Goal: Information Seeking & Learning: Learn about a topic

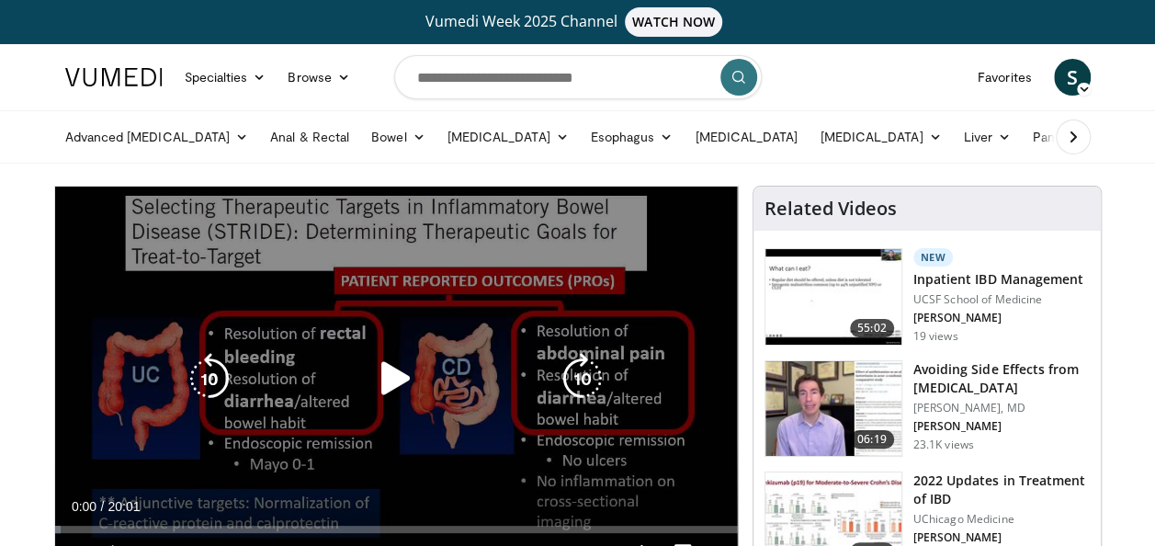
click at [390, 384] on icon "Video Player" at bounding box center [395, 378] width 51 height 51
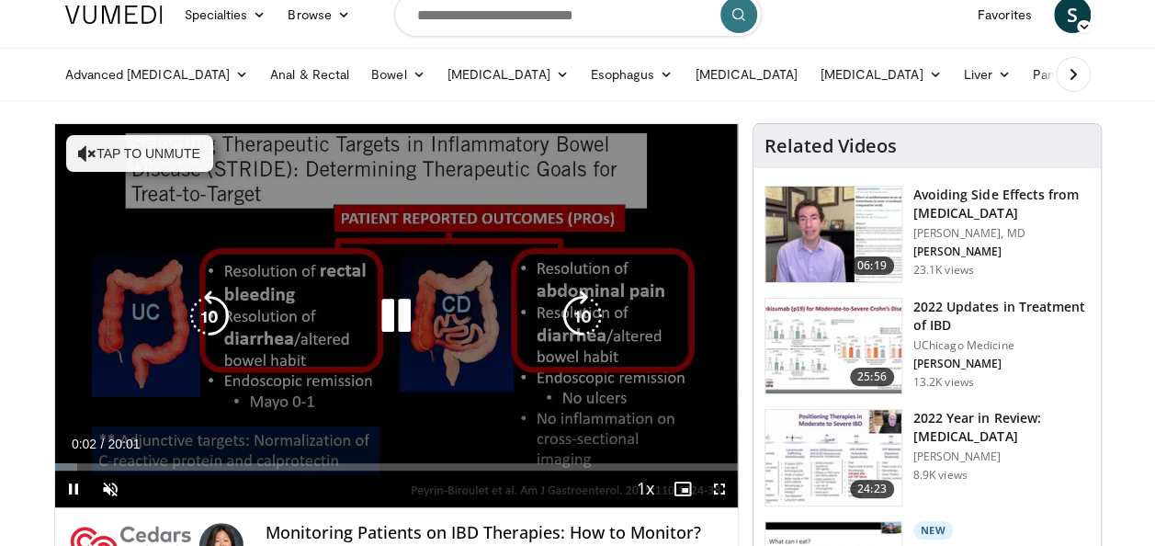
scroll to position [92, 0]
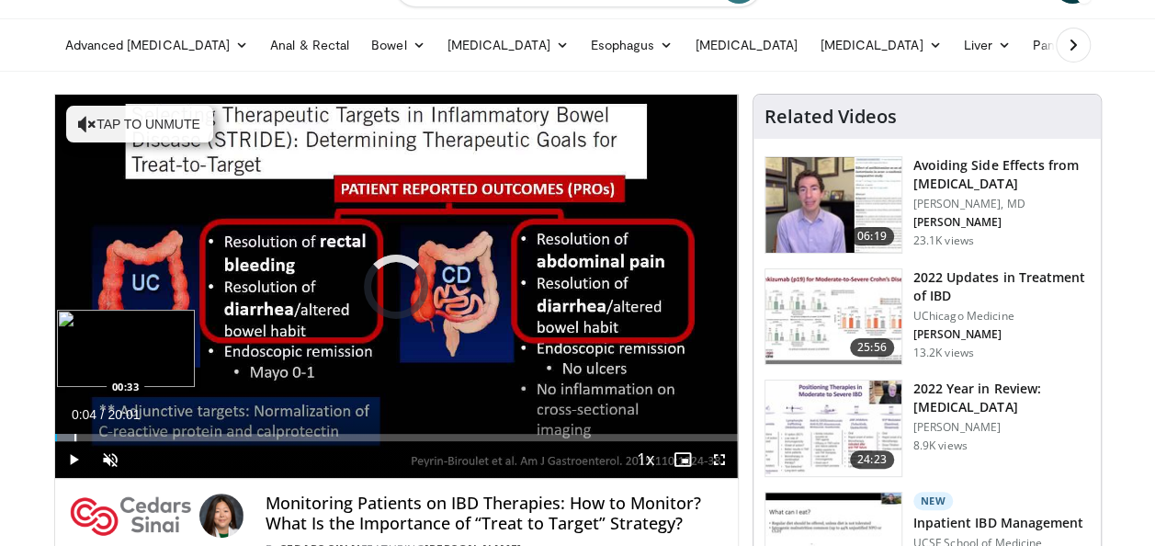
click at [74, 435] on div "Progress Bar" at bounding box center [75, 437] width 2 height 7
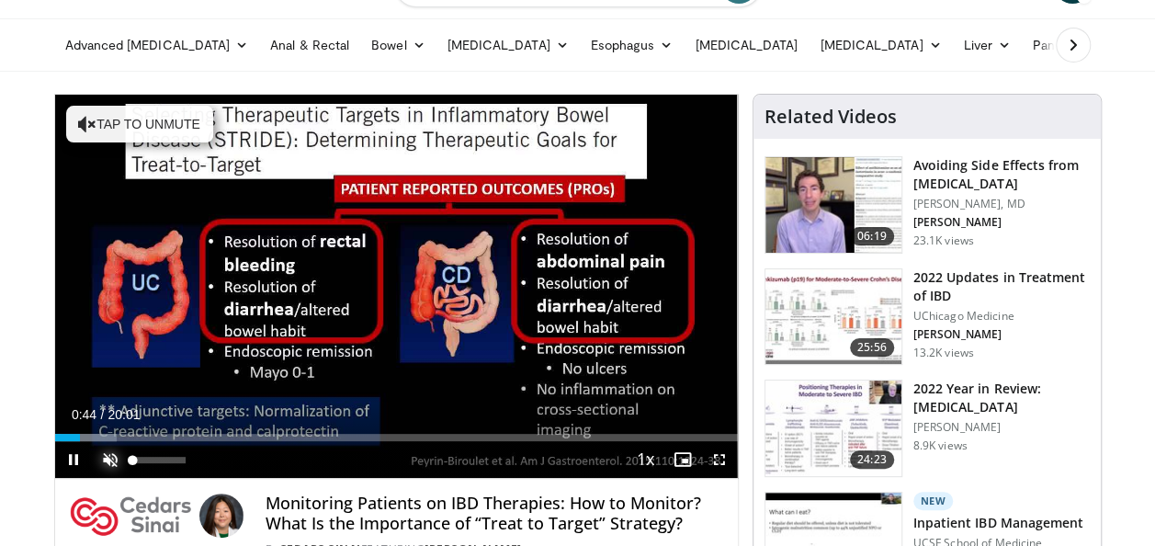
click at [111, 459] on span "Video Player" at bounding box center [110, 459] width 37 height 37
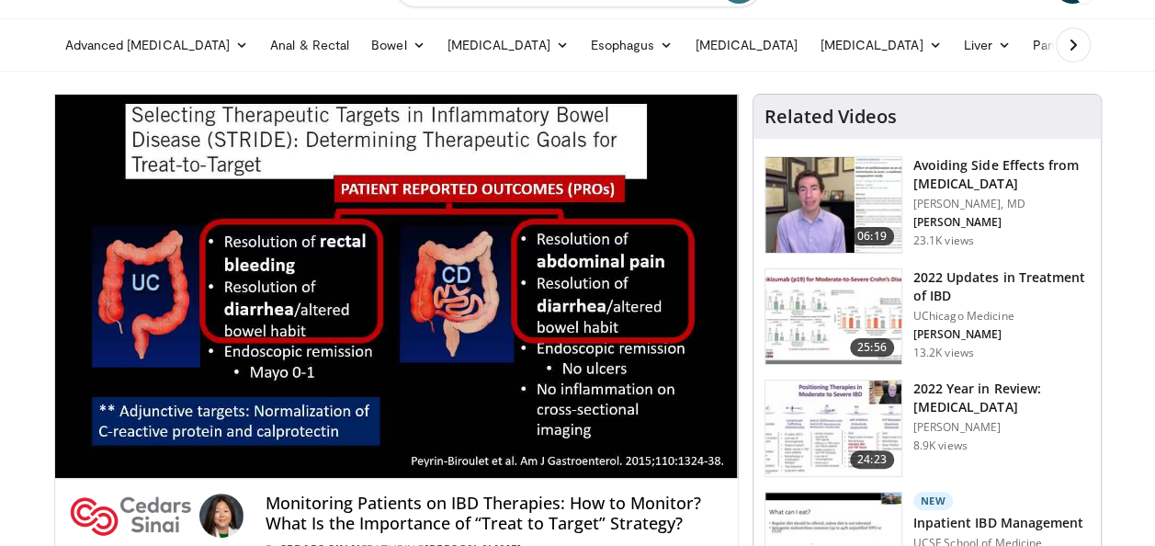
click at [589, 437] on video-js "**********" at bounding box center [396, 287] width 683 height 384
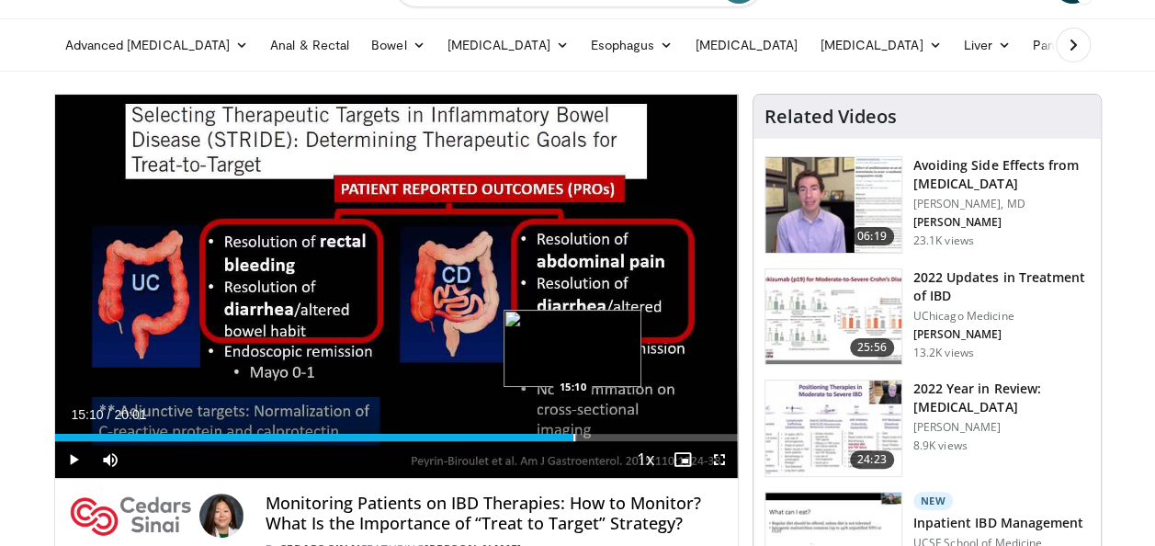
click at [573, 438] on div "Progress Bar" at bounding box center [574, 437] width 2 height 7
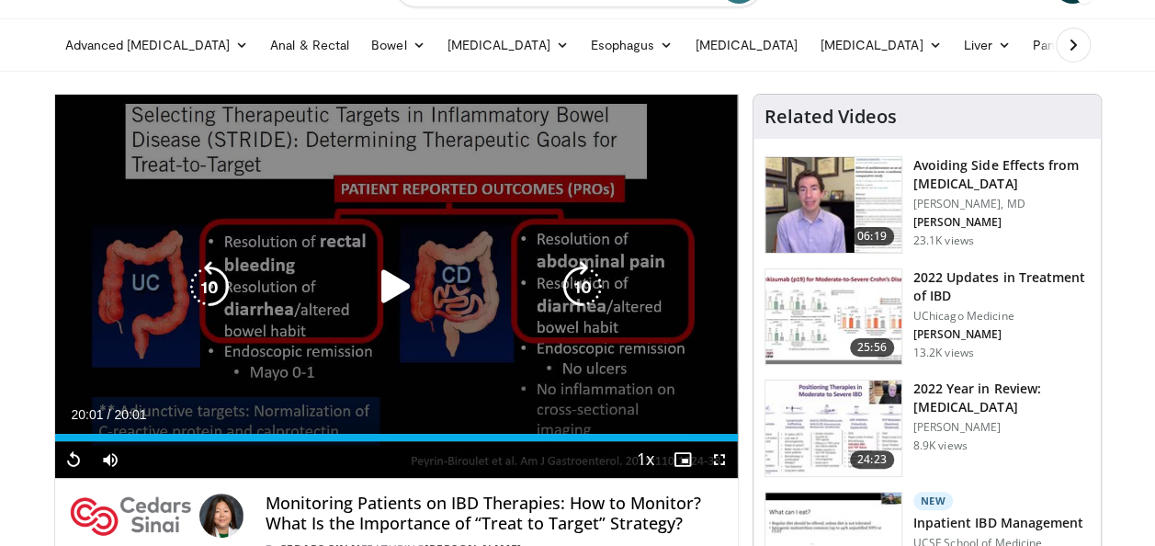
scroll to position [0, 0]
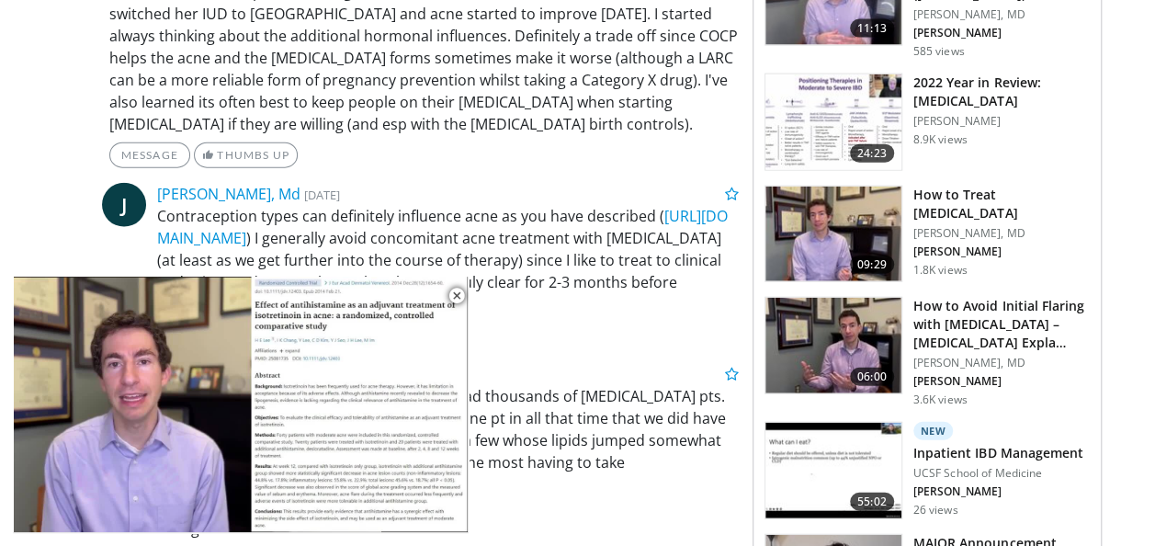
scroll to position [2389, 0]
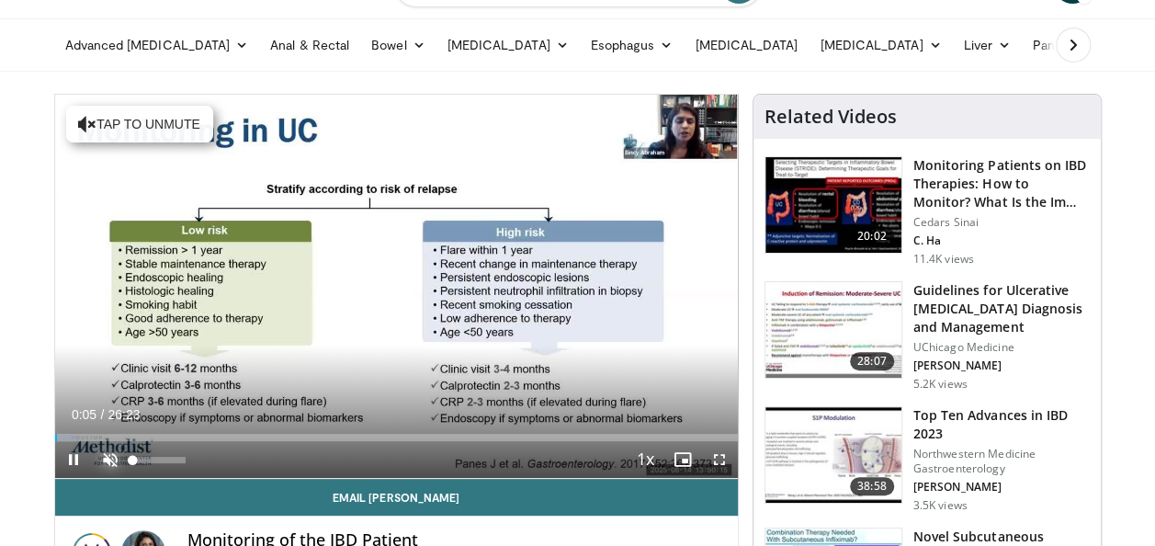
click at [110, 457] on span "Video Player" at bounding box center [110, 459] width 37 height 37
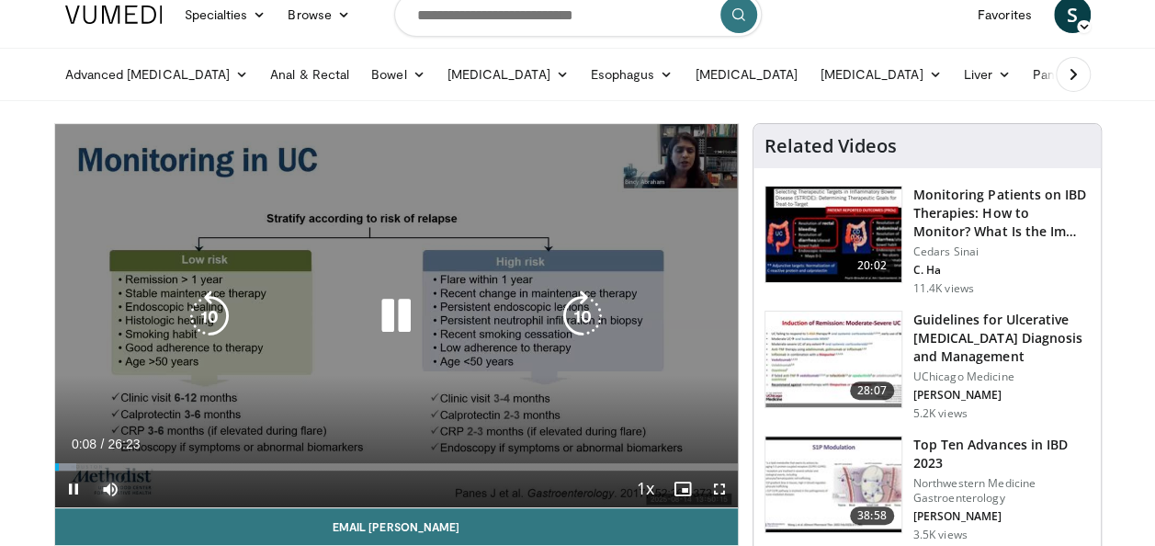
scroll to position [92, 0]
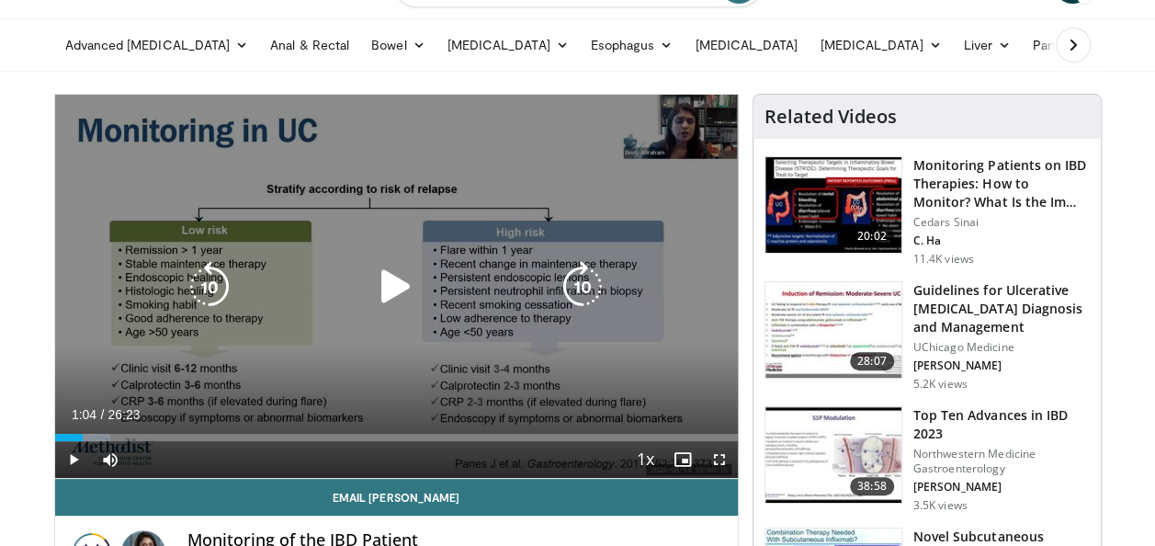
click at [390, 285] on icon "Video Player" at bounding box center [395, 286] width 51 height 51
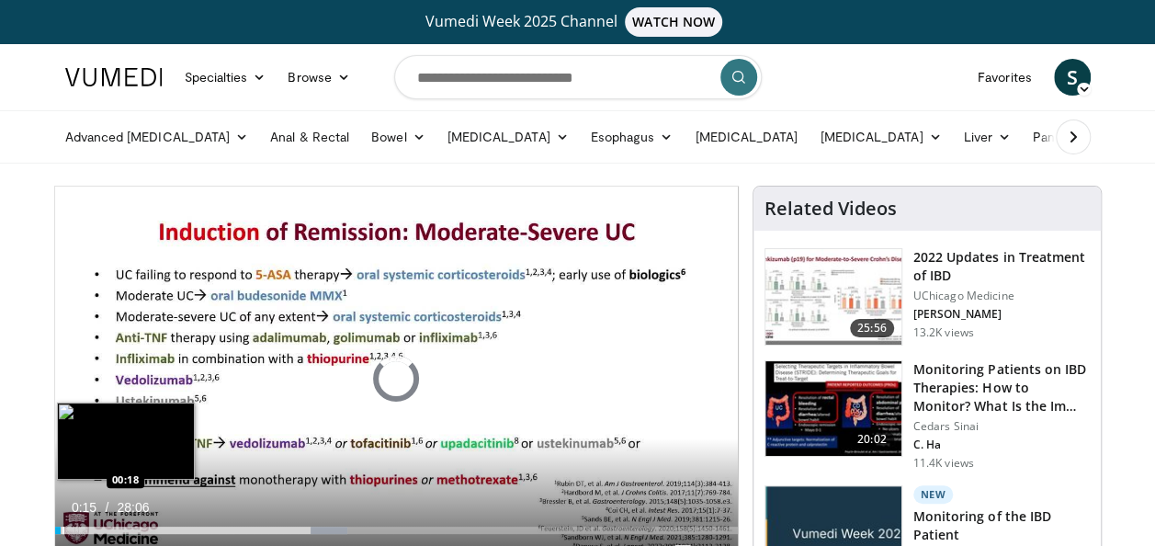
click at [61, 529] on div "Loaded : 42.93% 11:02 00:18" at bounding box center [396, 529] width 683 height 7
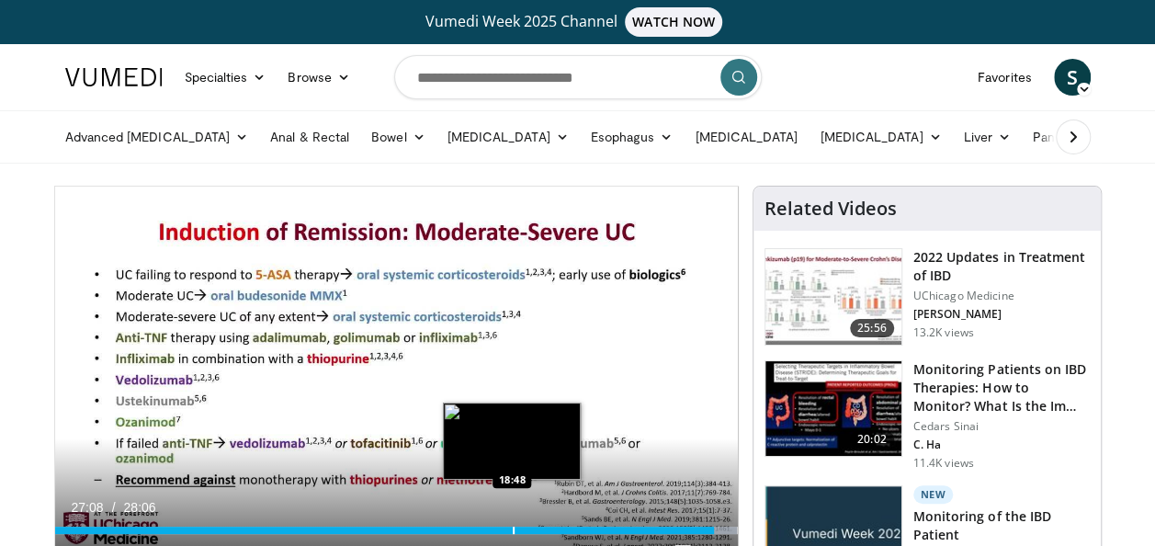
click at [511, 527] on video-js "**********" at bounding box center [396, 379] width 683 height 385
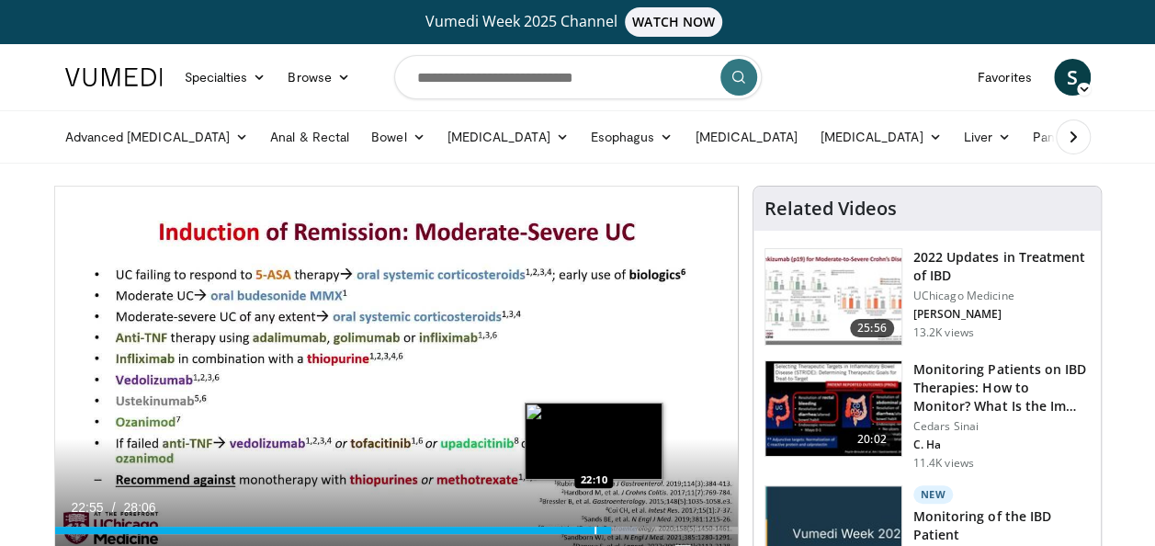
click at [594, 529] on div "Progress Bar" at bounding box center [595, 529] width 2 height 7
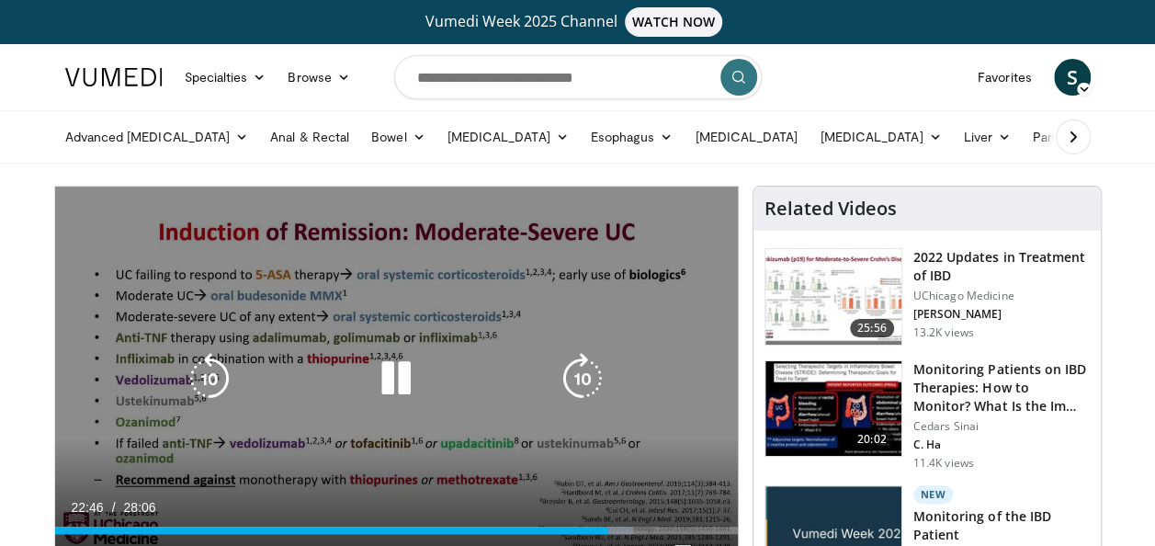
click at [399, 369] on icon "Video Player" at bounding box center [395, 378] width 51 height 51
click at [400, 380] on icon "Video Player" at bounding box center [395, 378] width 51 height 51
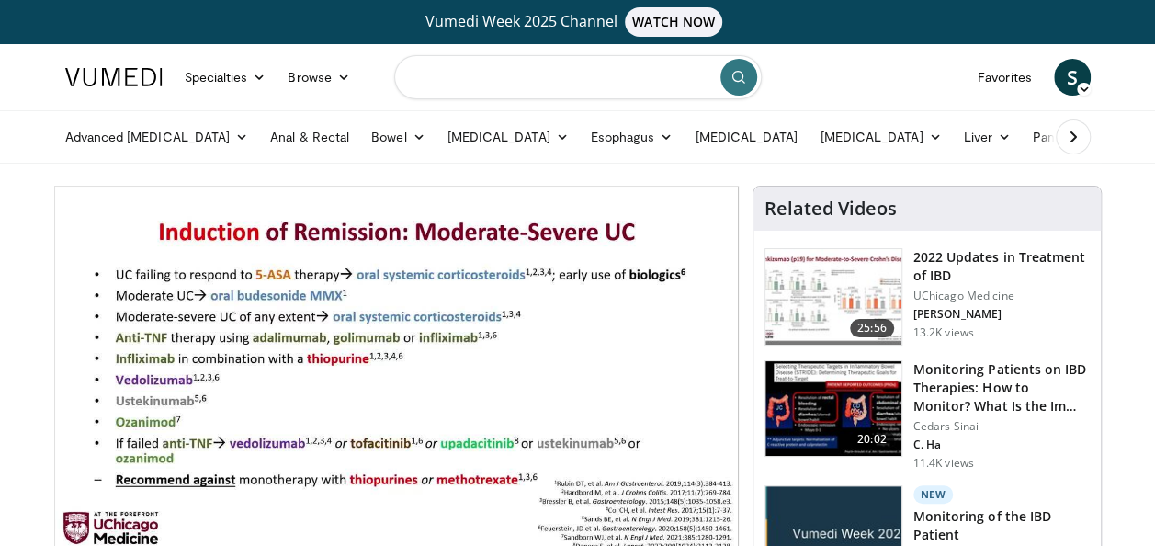
click at [474, 77] on input "Search topics, interventions" at bounding box center [578, 77] width 368 height 44
type input "*****"
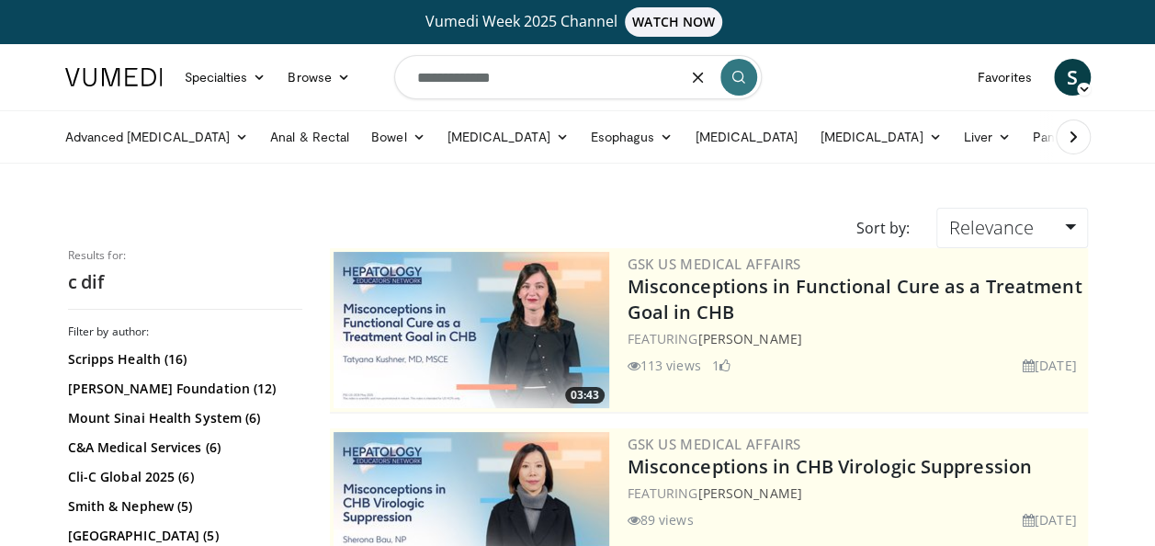
type input "**********"
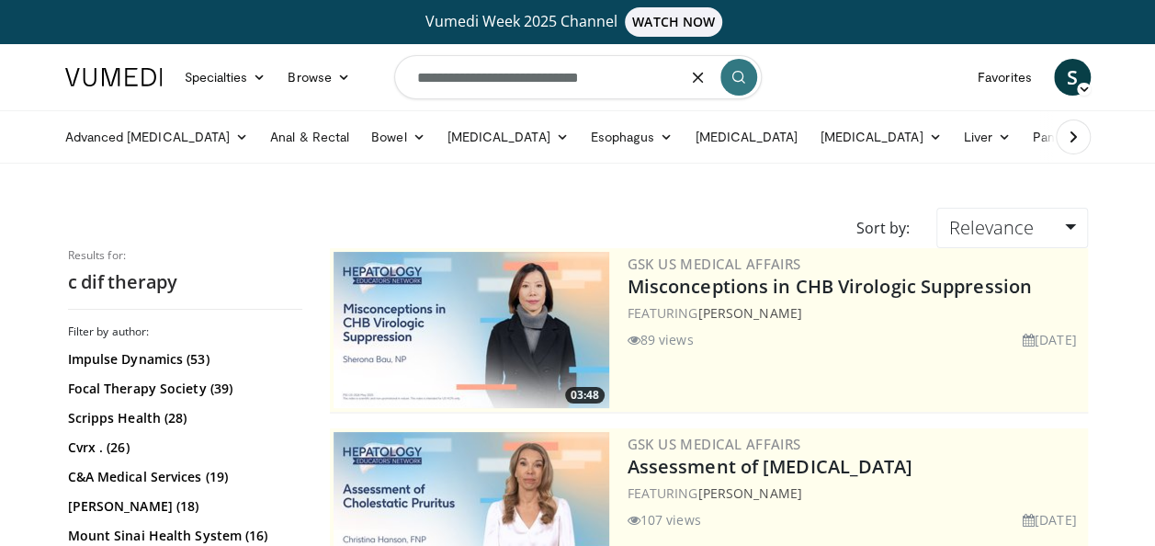
click at [627, 81] on input "**********" at bounding box center [578, 77] width 368 height 44
type input "**********"
click at [737, 78] on icon "submit" at bounding box center [738, 77] width 15 height 15
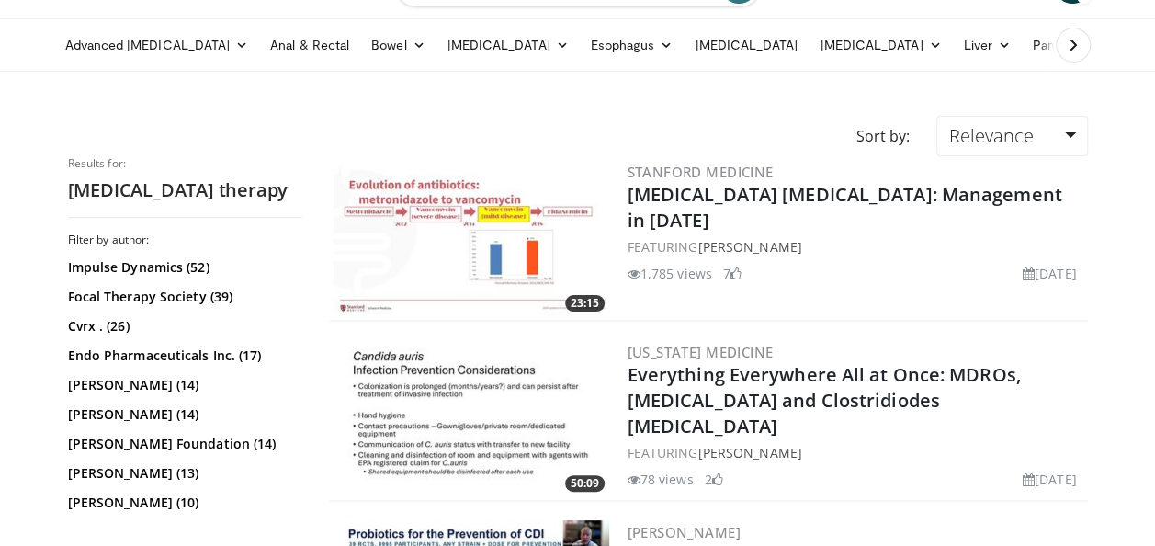
scroll to position [184, 0]
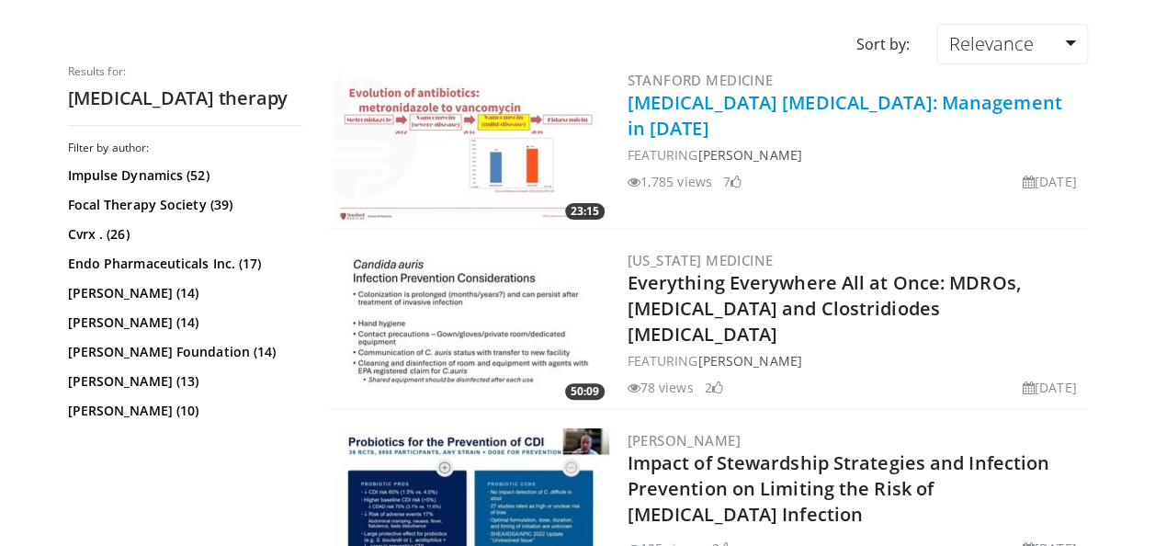
click at [711, 90] on link "C. Difficile Colitis: Management in 2024" at bounding box center [845, 115] width 435 height 51
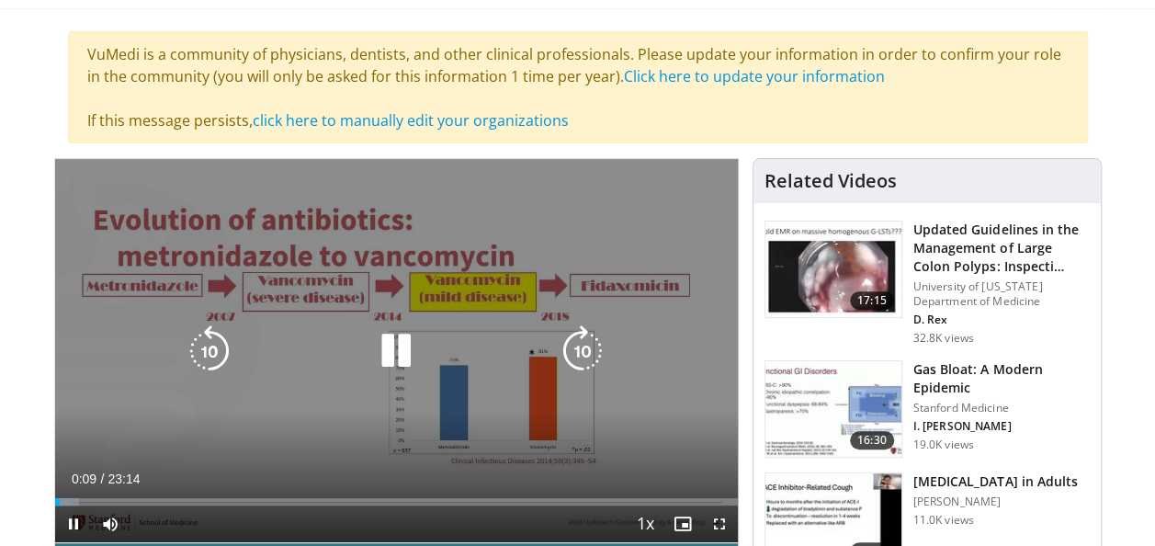
scroll to position [184, 0]
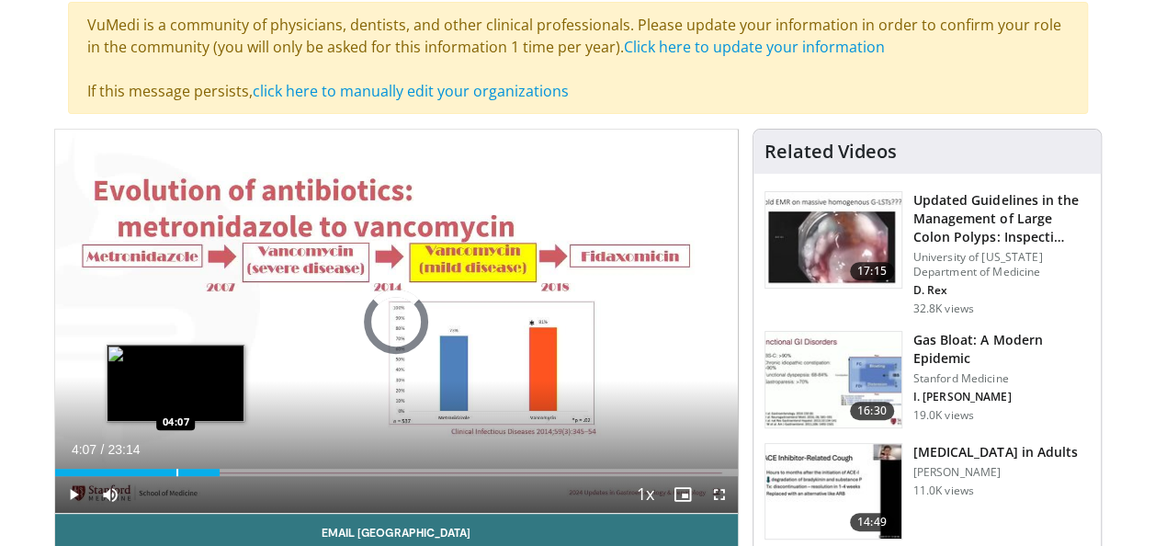
click at [176, 469] on div "Progress Bar" at bounding box center [177, 472] width 2 height 7
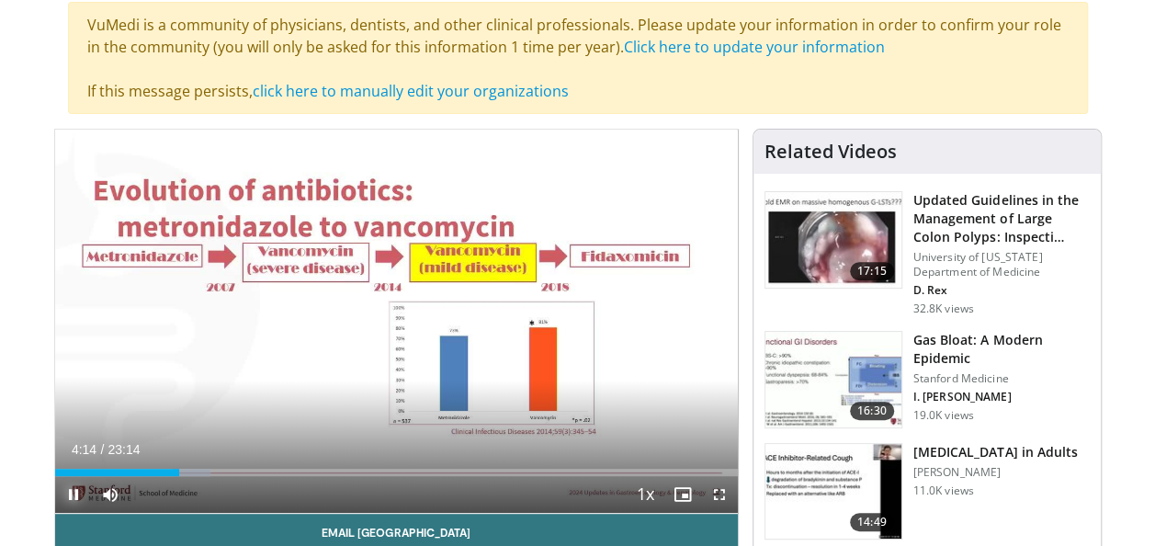
click at [74, 490] on span "Video Player" at bounding box center [73, 494] width 37 height 37
click at [73, 492] on span "Video Player" at bounding box center [73, 494] width 37 height 37
click at [243, 471] on div "Progress Bar" at bounding box center [244, 472] width 2 height 7
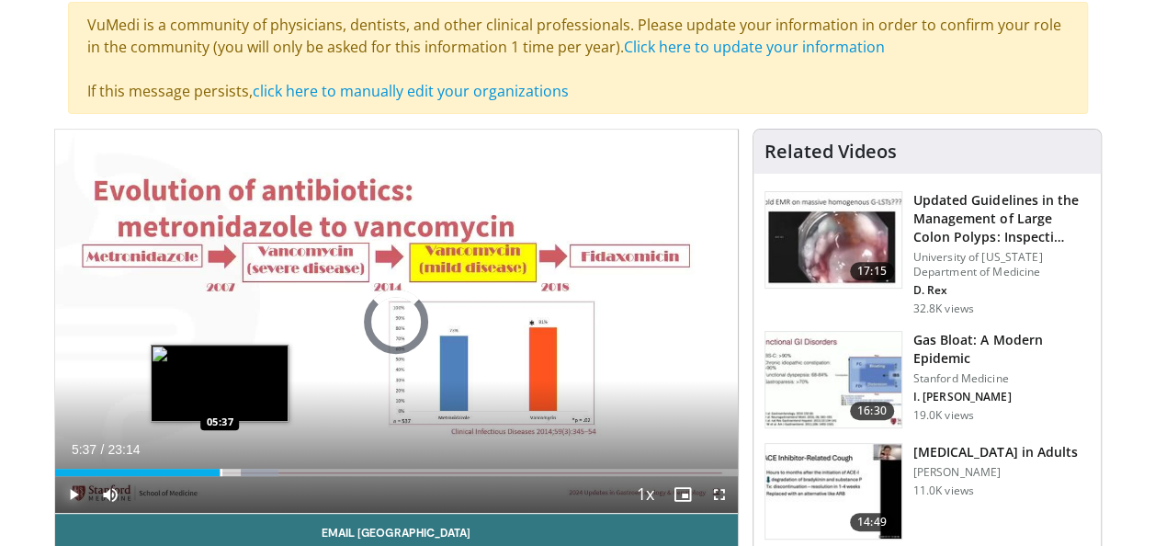
click at [221, 469] on div "Progress Bar" at bounding box center [222, 472] width 2 height 7
click at [215, 469] on div "Progress Bar" at bounding box center [216, 472] width 2 height 7
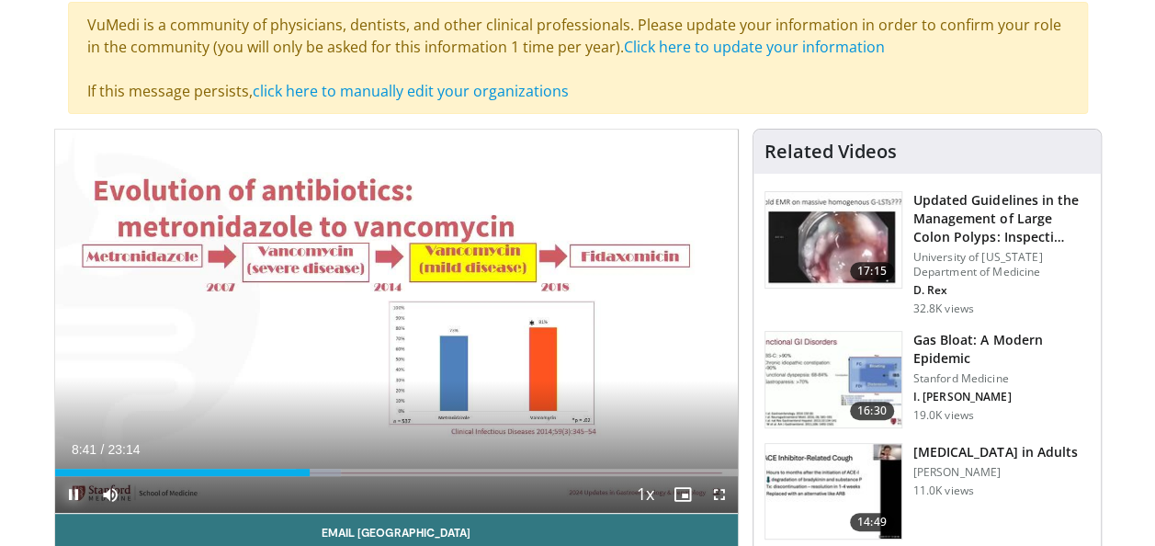
click at [68, 495] on span "Video Player" at bounding box center [73, 494] width 37 height 37
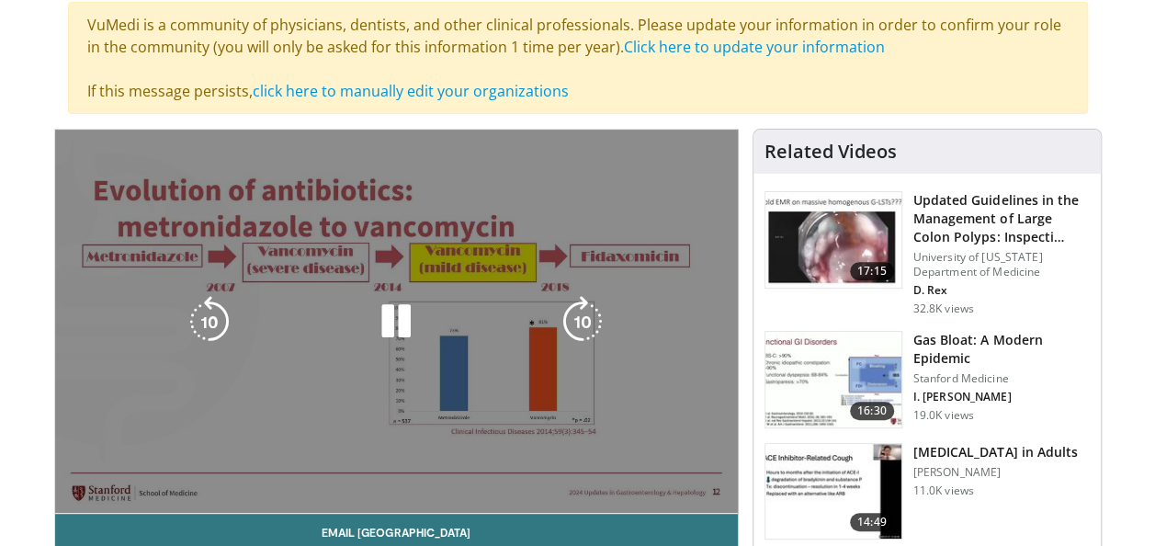
click at [313, 470] on div "10 seconds Tap to unmute" at bounding box center [396, 321] width 683 height 383
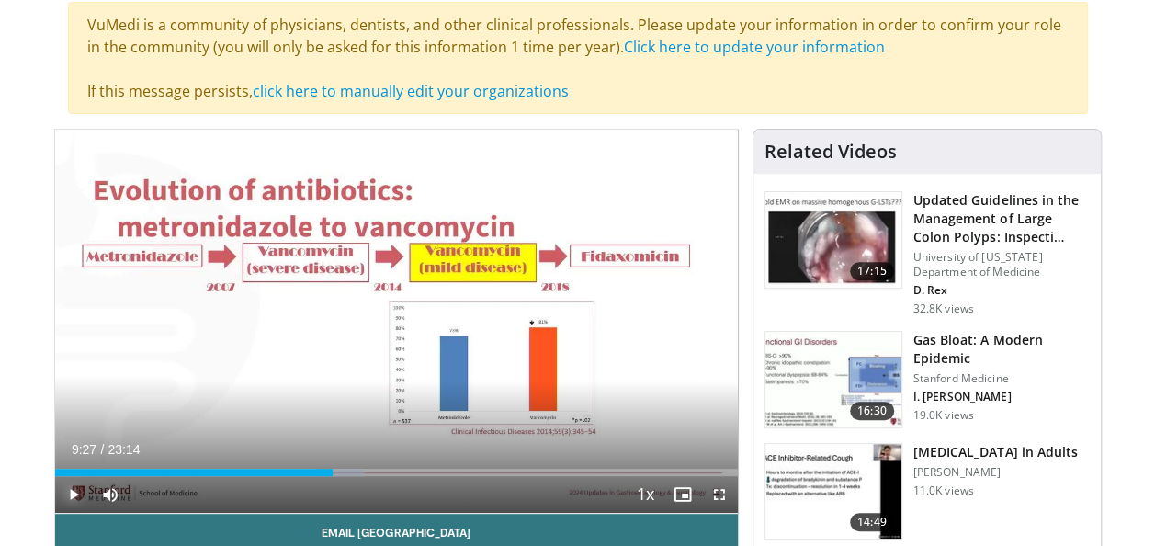
click at [74, 494] on span "Video Player" at bounding box center [73, 494] width 37 height 37
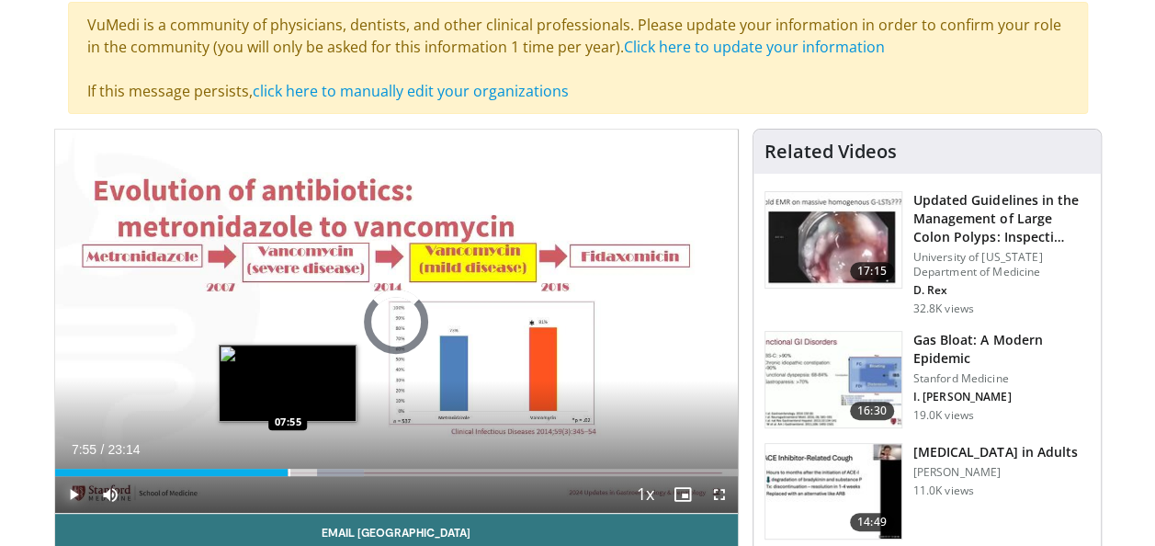
click at [288, 472] on div "Progress Bar" at bounding box center [289, 472] width 2 height 7
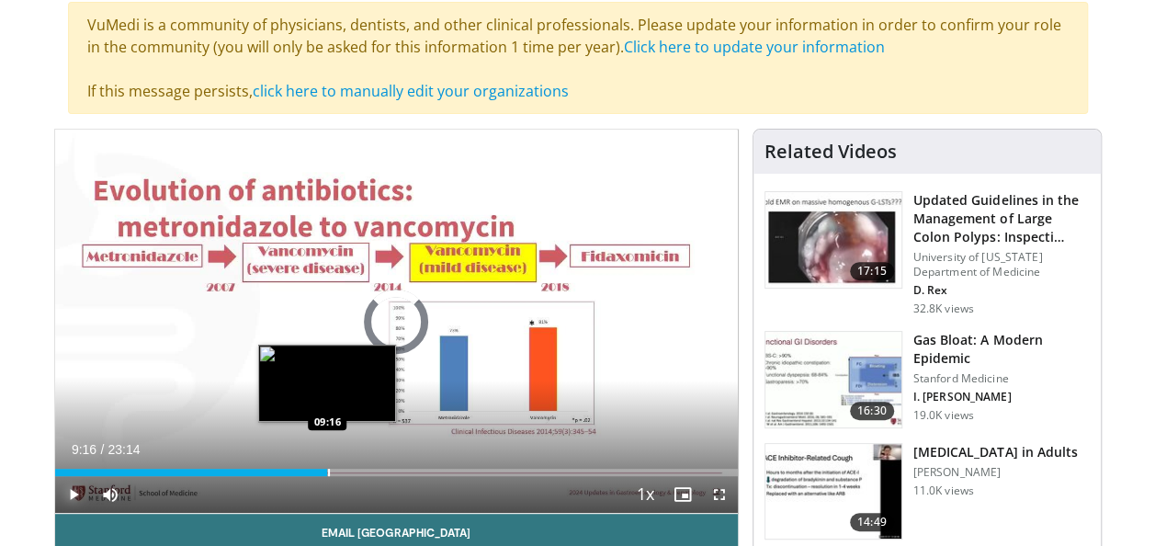
click at [328, 469] on div "Progress Bar" at bounding box center [329, 472] width 2 height 7
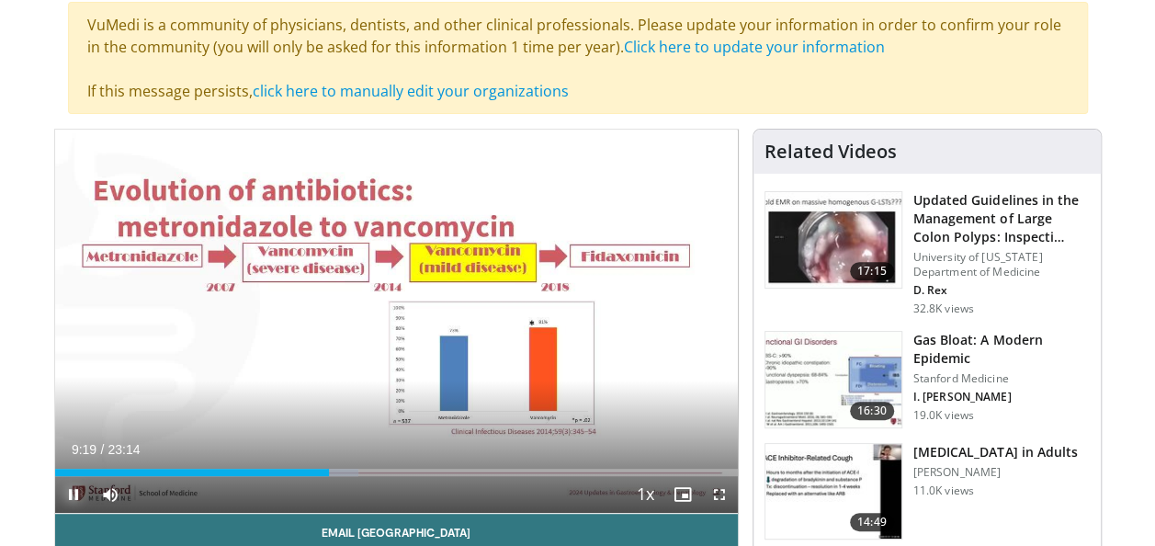
click at [74, 495] on span "Video Player" at bounding box center [73, 494] width 37 height 37
click at [70, 492] on span "Video Player" at bounding box center [73, 494] width 37 height 37
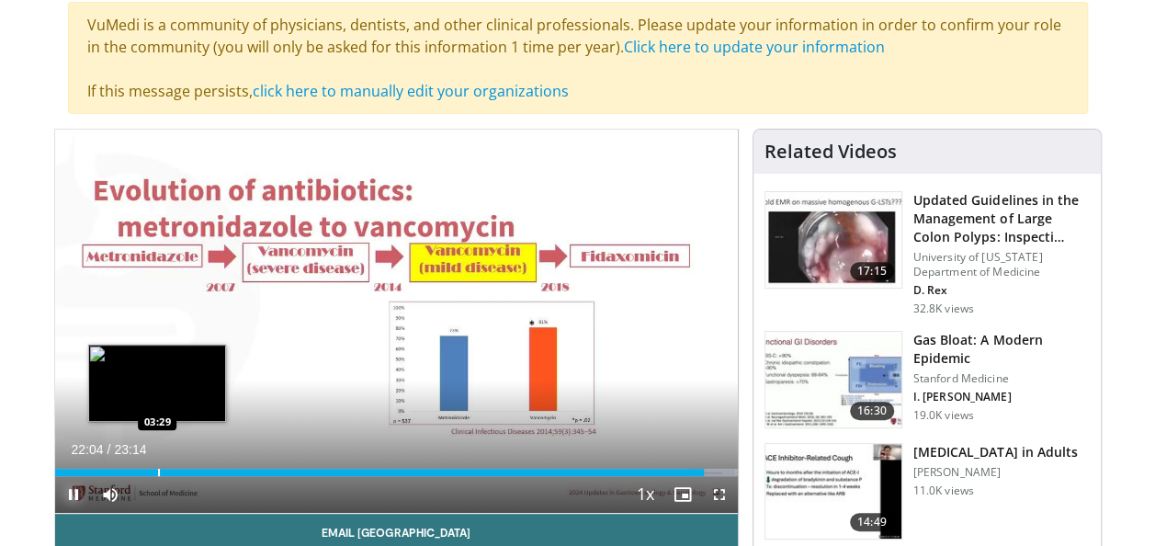
click at [158, 472] on div "Progress Bar" at bounding box center [159, 472] width 2 height 7
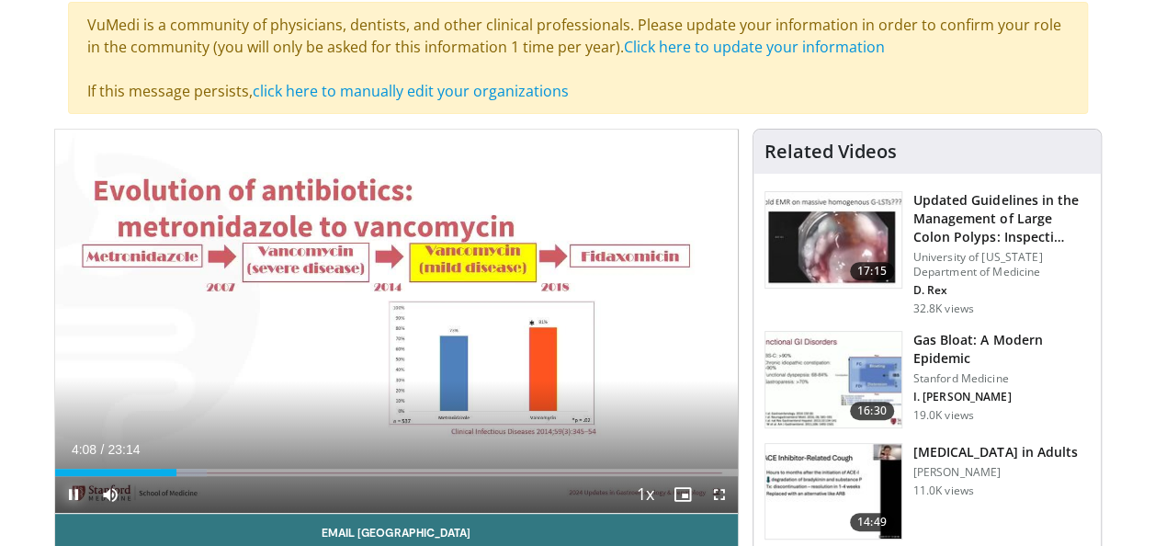
click at [74, 498] on span "Video Player" at bounding box center [73, 494] width 37 height 37
click at [74, 492] on span "Video Player" at bounding box center [73, 494] width 37 height 37
click at [495, 471] on div "Progress Bar" at bounding box center [496, 472] width 2 height 7
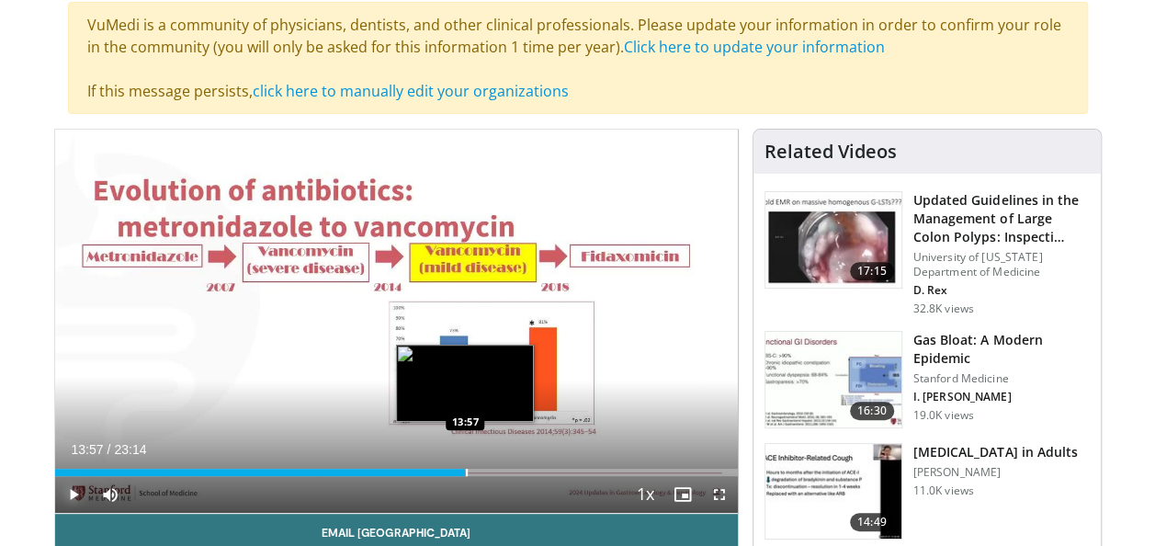
click at [466, 470] on div "Progress Bar" at bounding box center [467, 472] width 2 height 7
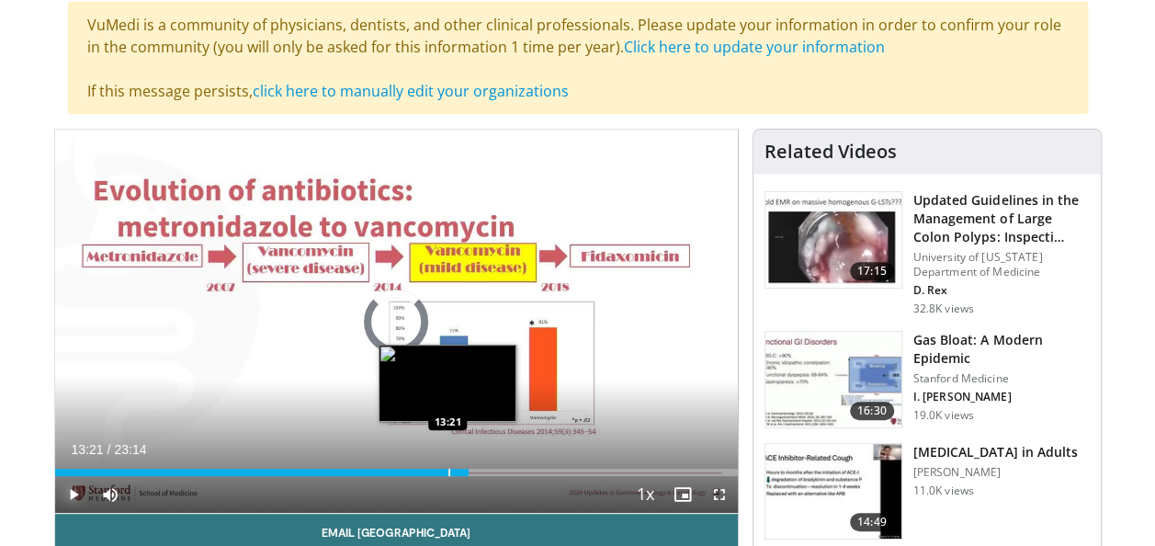
click at [448, 471] on div "Progress Bar" at bounding box center [449, 472] width 2 height 7
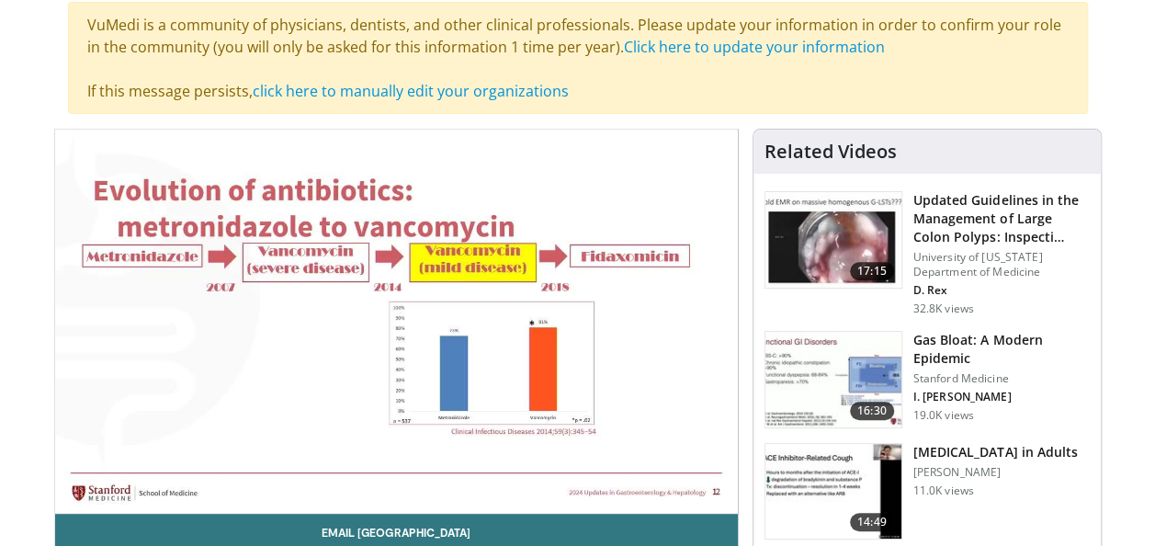
click at [489, 470] on div "10 seconds Tap to unmute" at bounding box center [396, 321] width 683 height 383
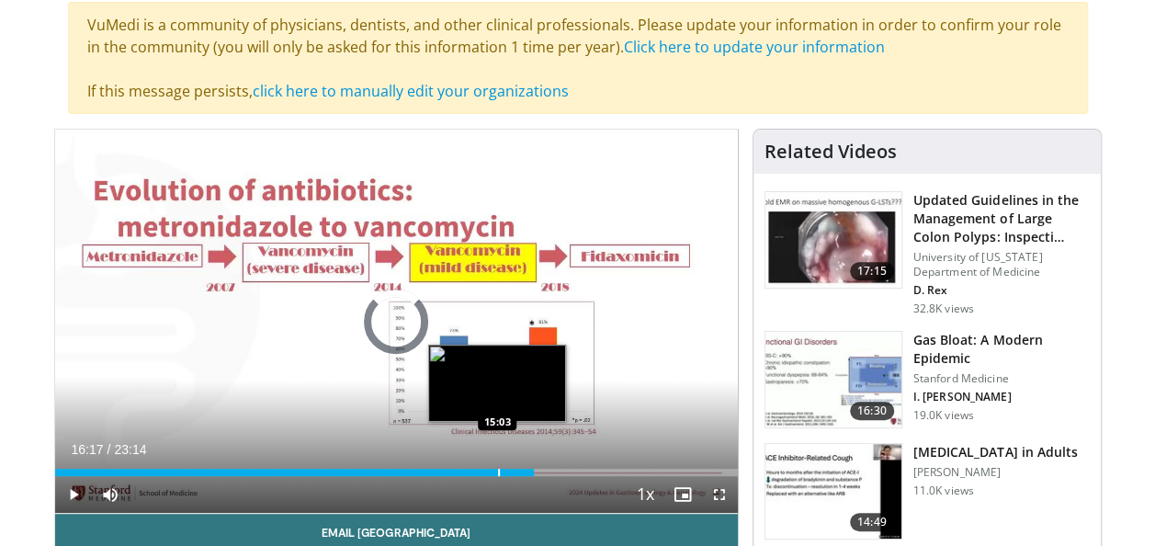
click at [498, 470] on div "Progress Bar" at bounding box center [499, 472] width 2 height 7
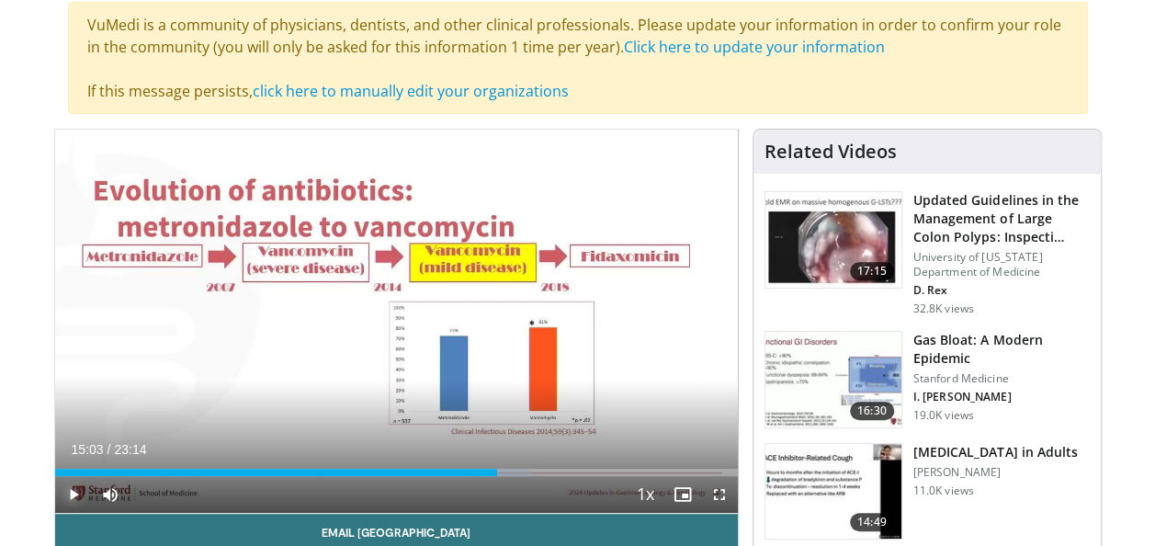
click at [74, 492] on span "Video Player" at bounding box center [73, 494] width 37 height 37
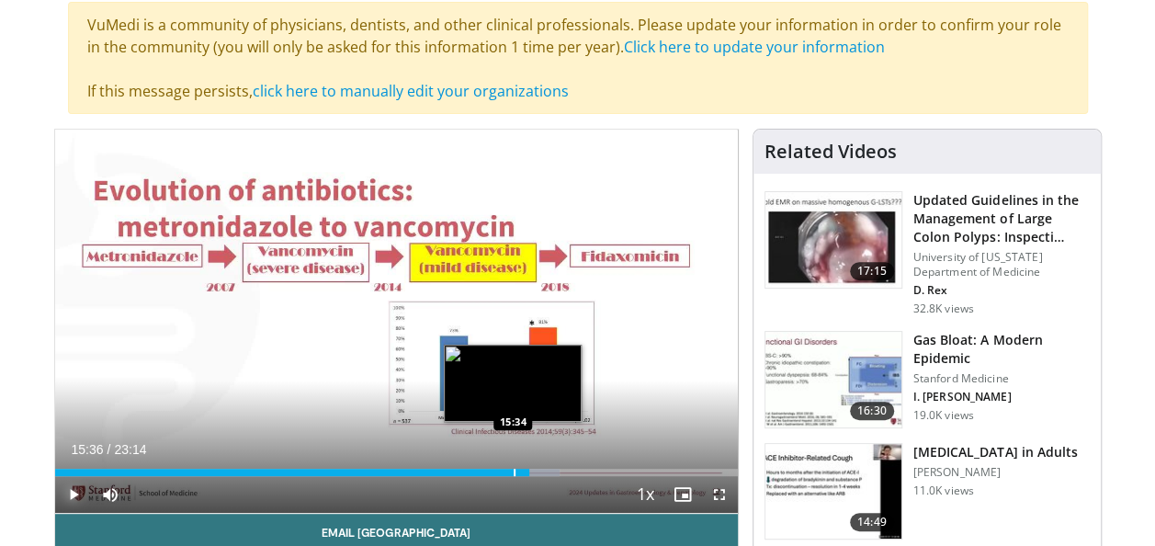
click at [514, 472] on div "Progress Bar" at bounding box center [515, 472] width 2 height 7
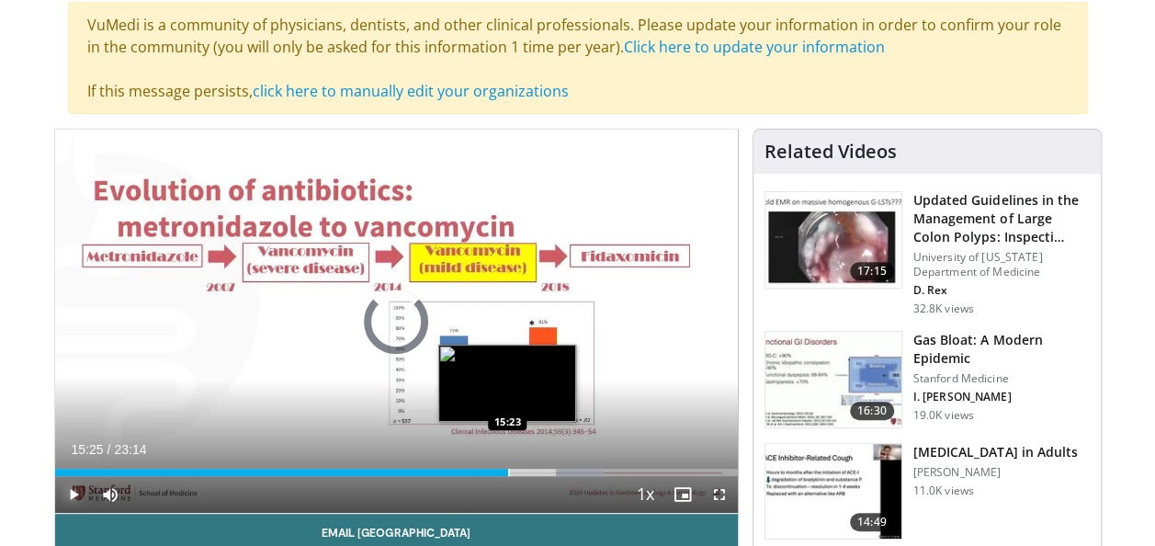
click at [508, 470] on div "Progress Bar" at bounding box center [509, 472] width 2 height 7
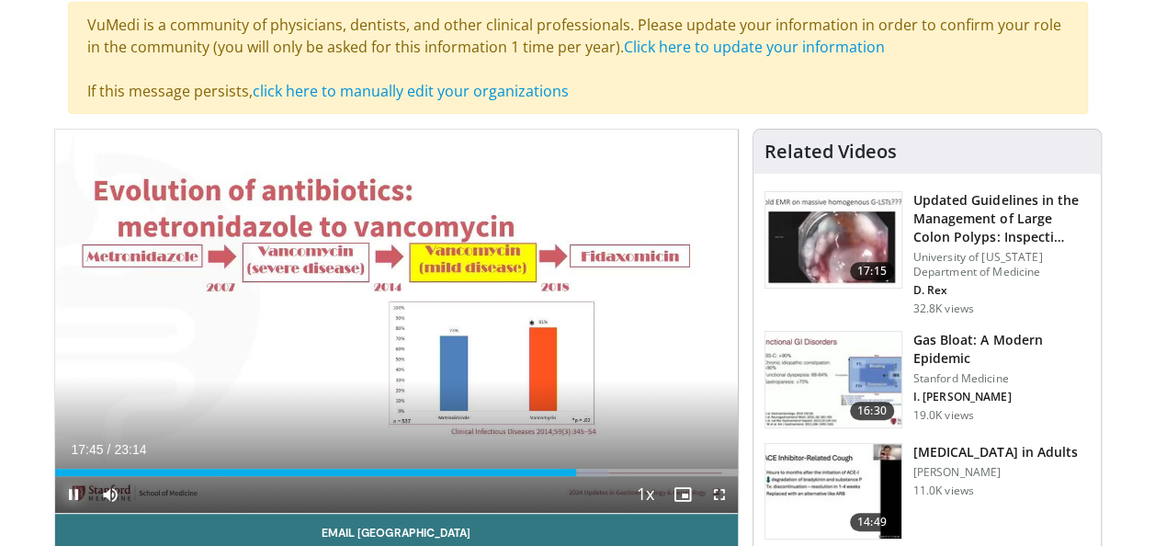
click at [74, 495] on span "Video Player" at bounding box center [73, 494] width 37 height 37
